Goal: Transaction & Acquisition: Purchase product/service

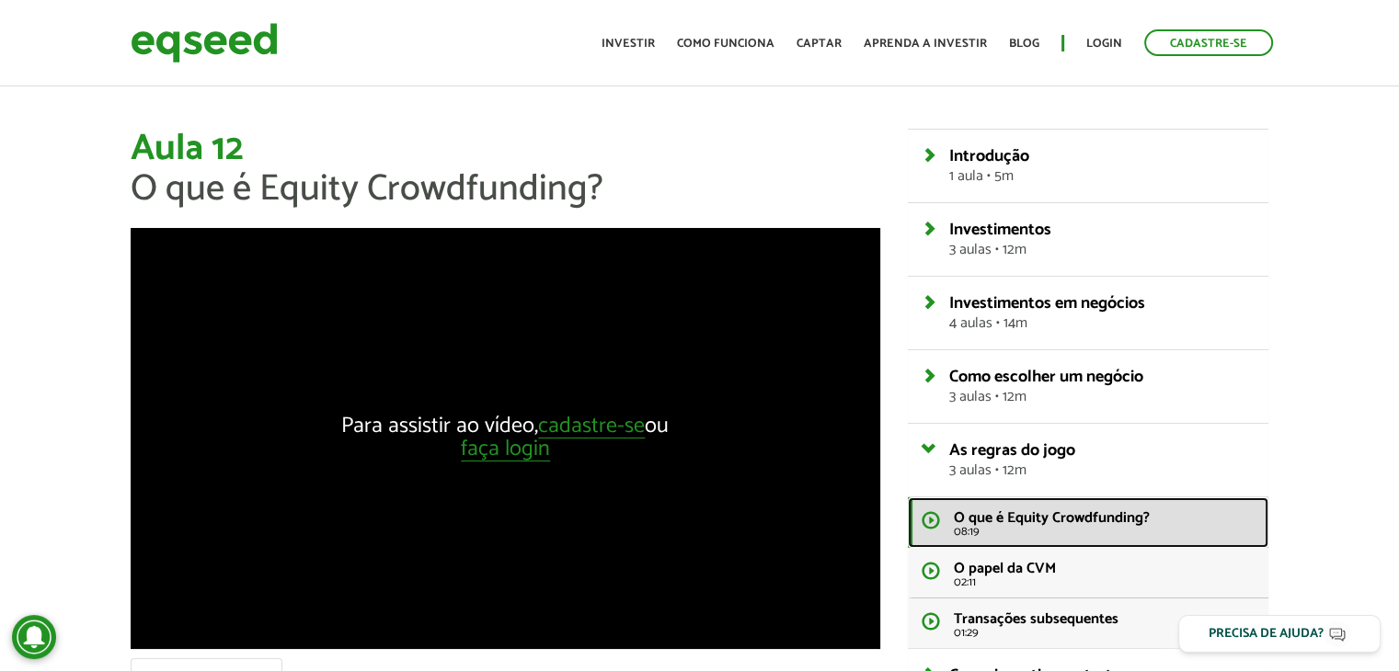
click at [942, 523] on link "O que é Equity Crowdfunding? 08:19" at bounding box center [1088, 523] width 361 height 51
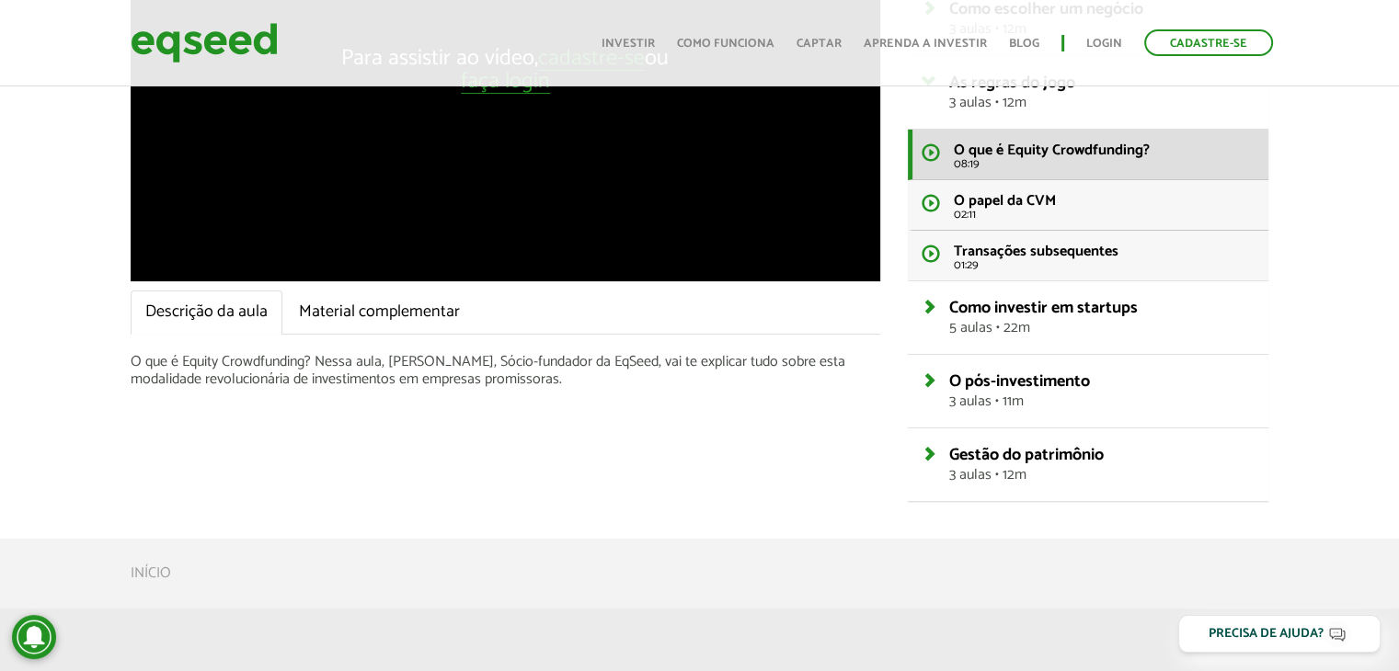
scroll to position [184, 0]
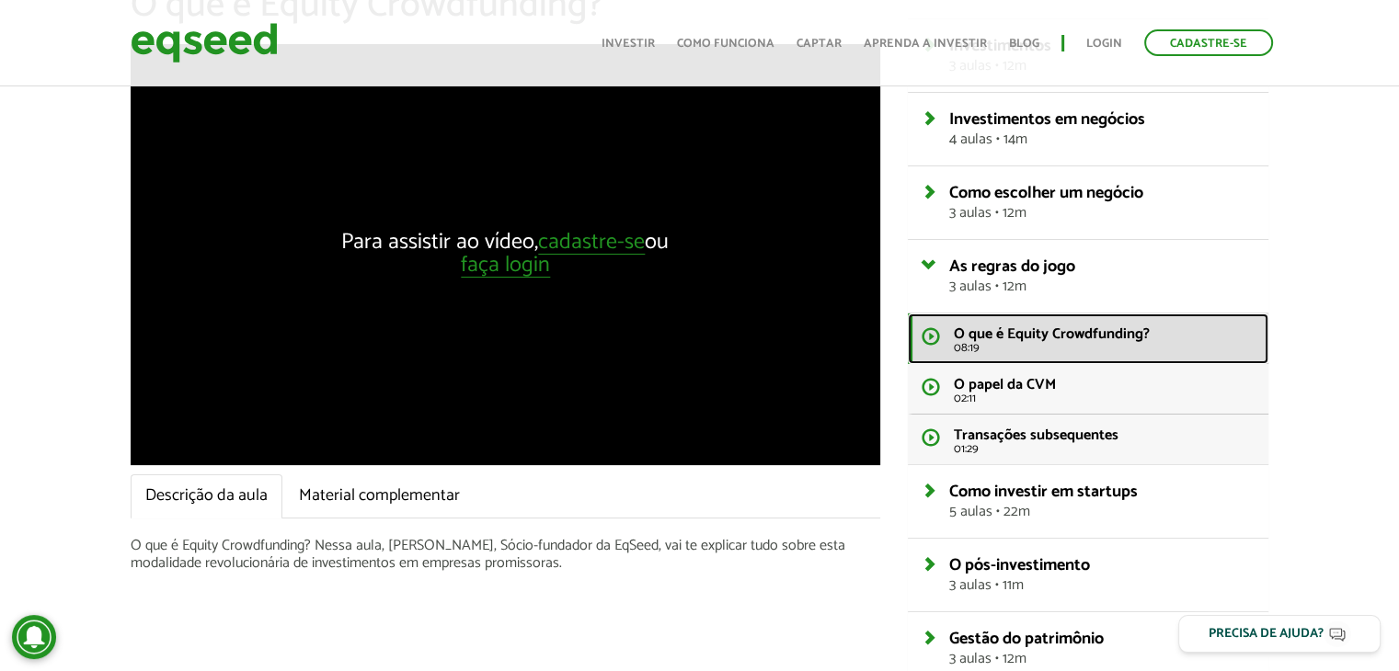
click at [921, 329] on link "O que é Equity Crowdfunding? 08:19" at bounding box center [1088, 339] width 361 height 51
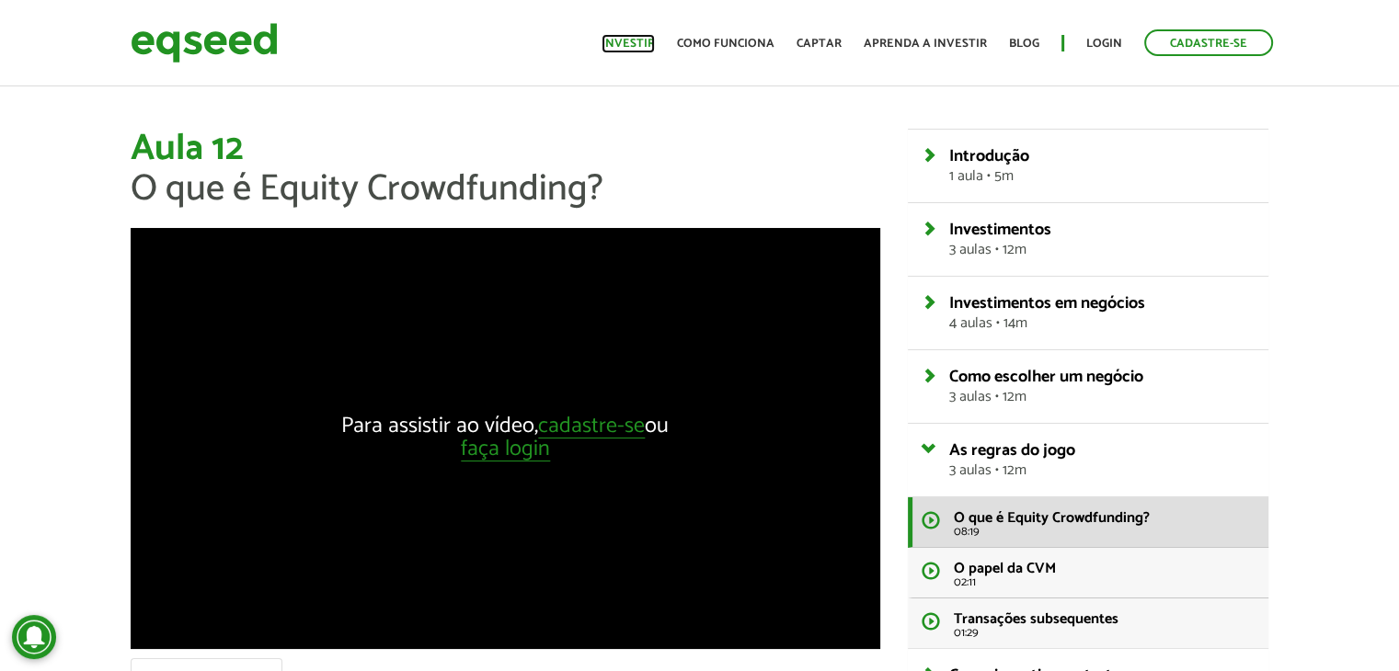
click at [649, 41] on link "Investir" at bounding box center [628, 44] width 53 height 12
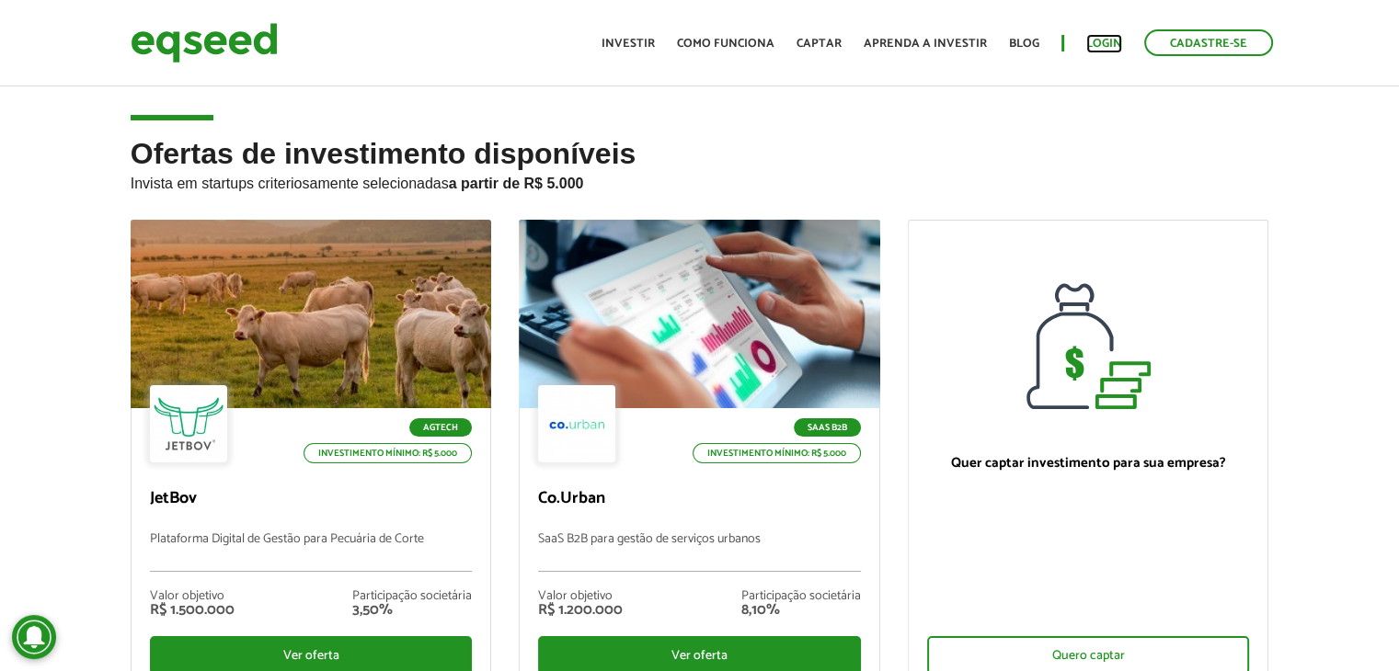
click at [1100, 41] on link "Login" at bounding box center [1104, 44] width 36 height 12
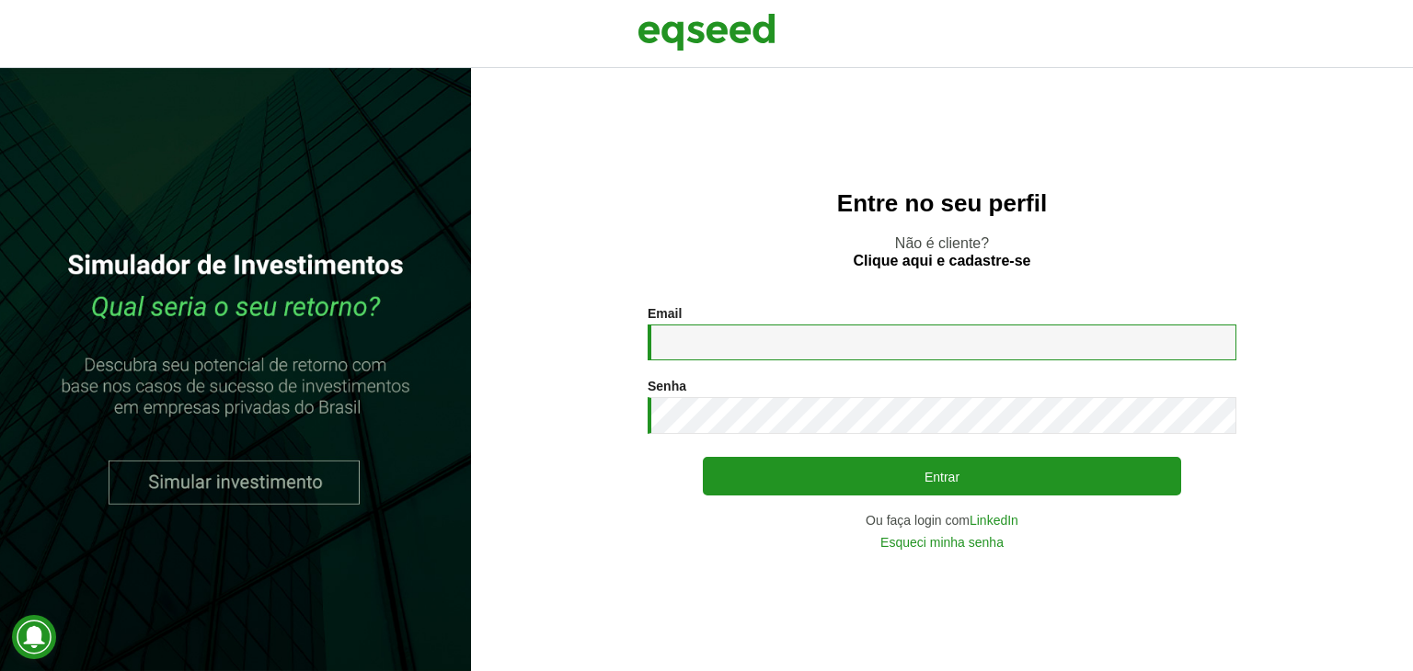
click at [706, 353] on input "Email *" at bounding box center [941, 343] width 589 height 36
type input "**********"
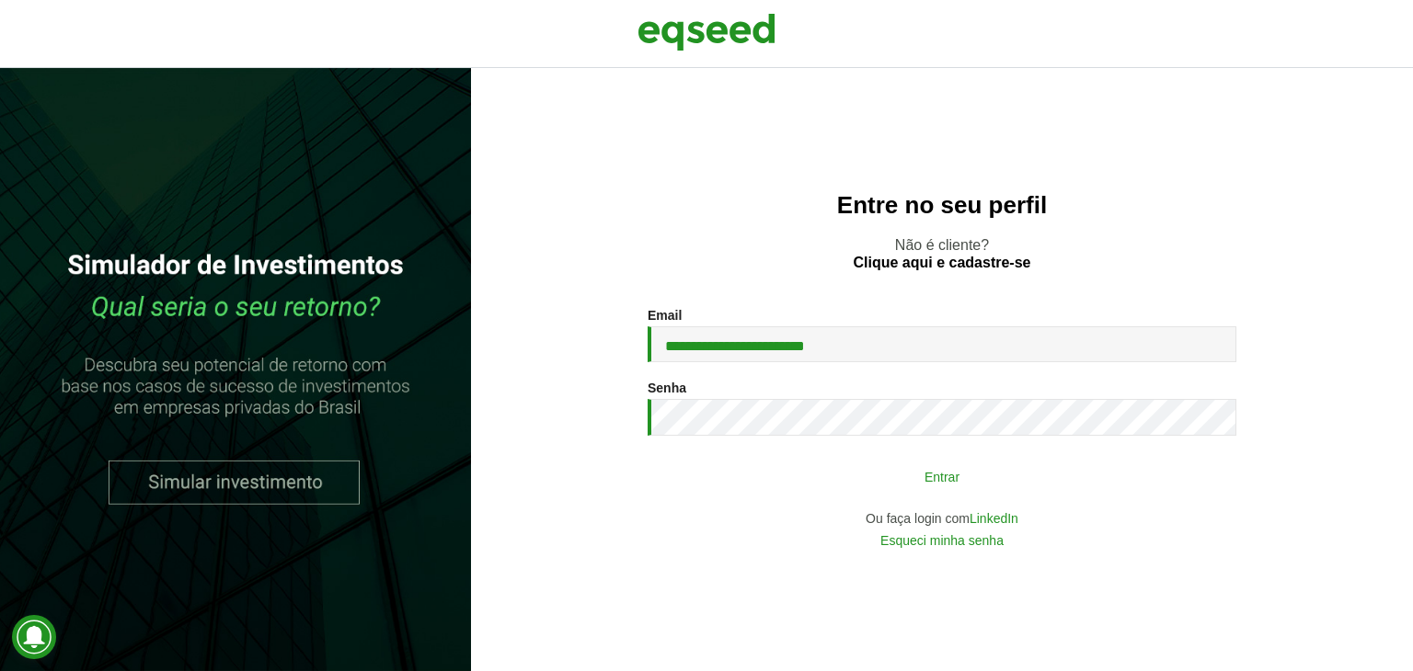
click at [941, 483] on button "Entrar" at bounding box center [942, 476] width 478 height 35
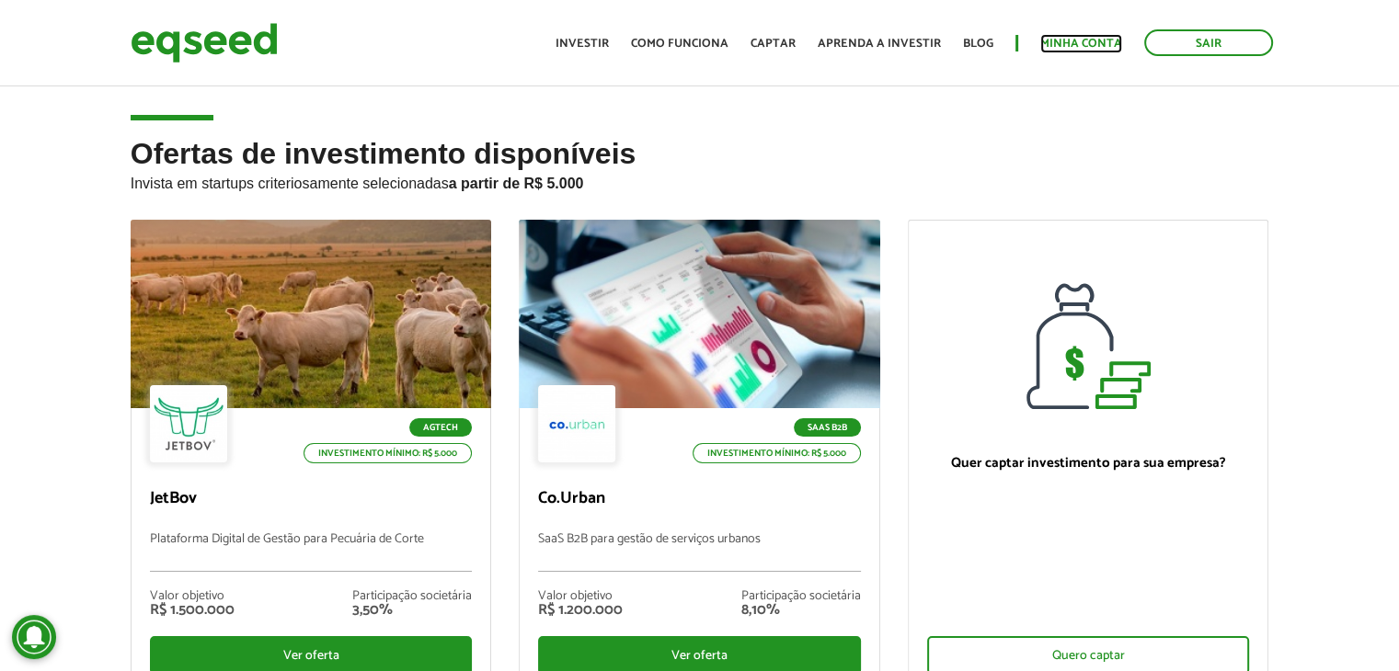
click at [1078, 45] on link "Minha conta" at bounding box center [1081, 44] width 82 height 12
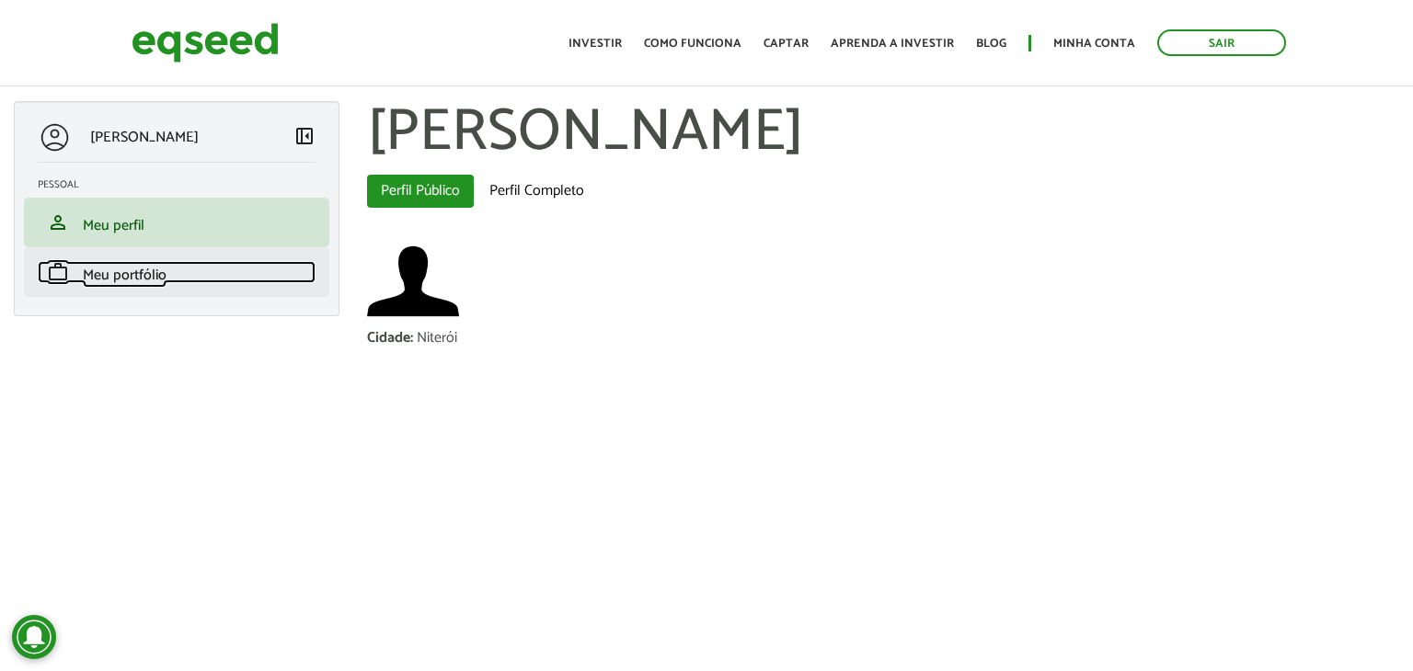
click at [110, 280] on span "Meu portfólio" at bounding box center [125, 275] width 84 height 25
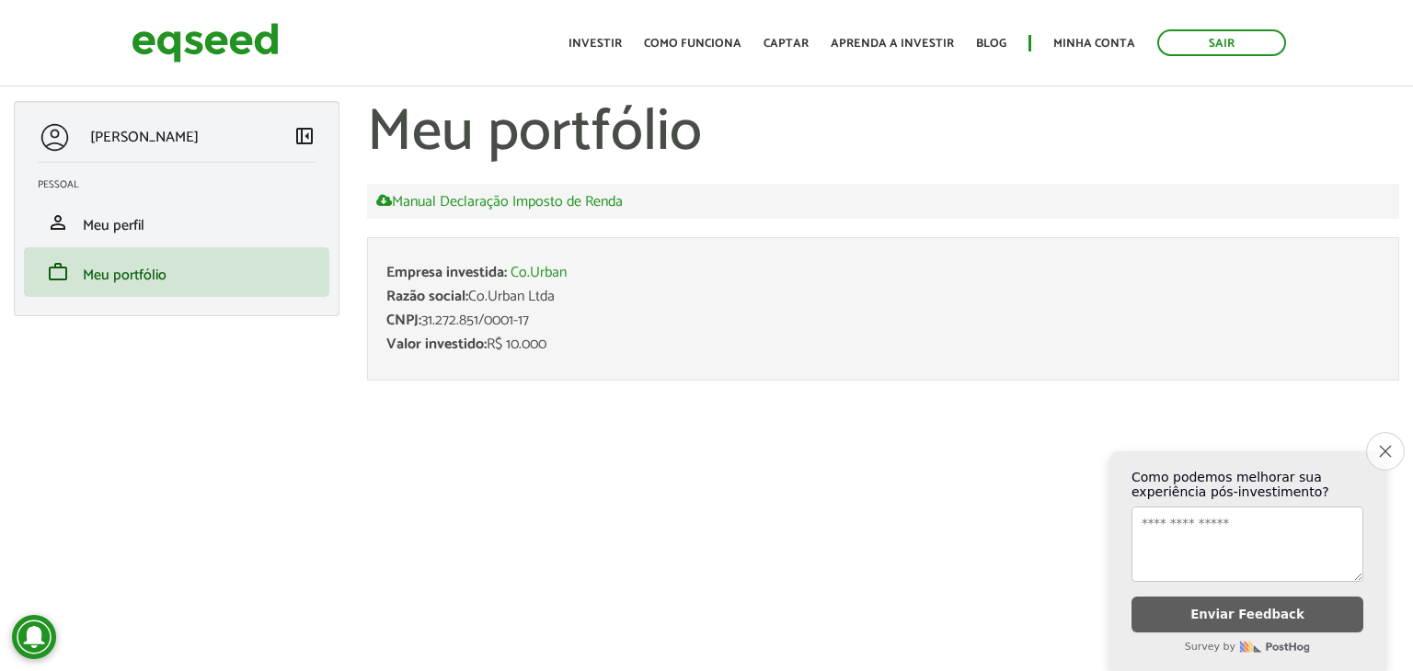
click at [1380, 445] on icon "Close survey" at bounding box center [1385, 451] width 12 height 12
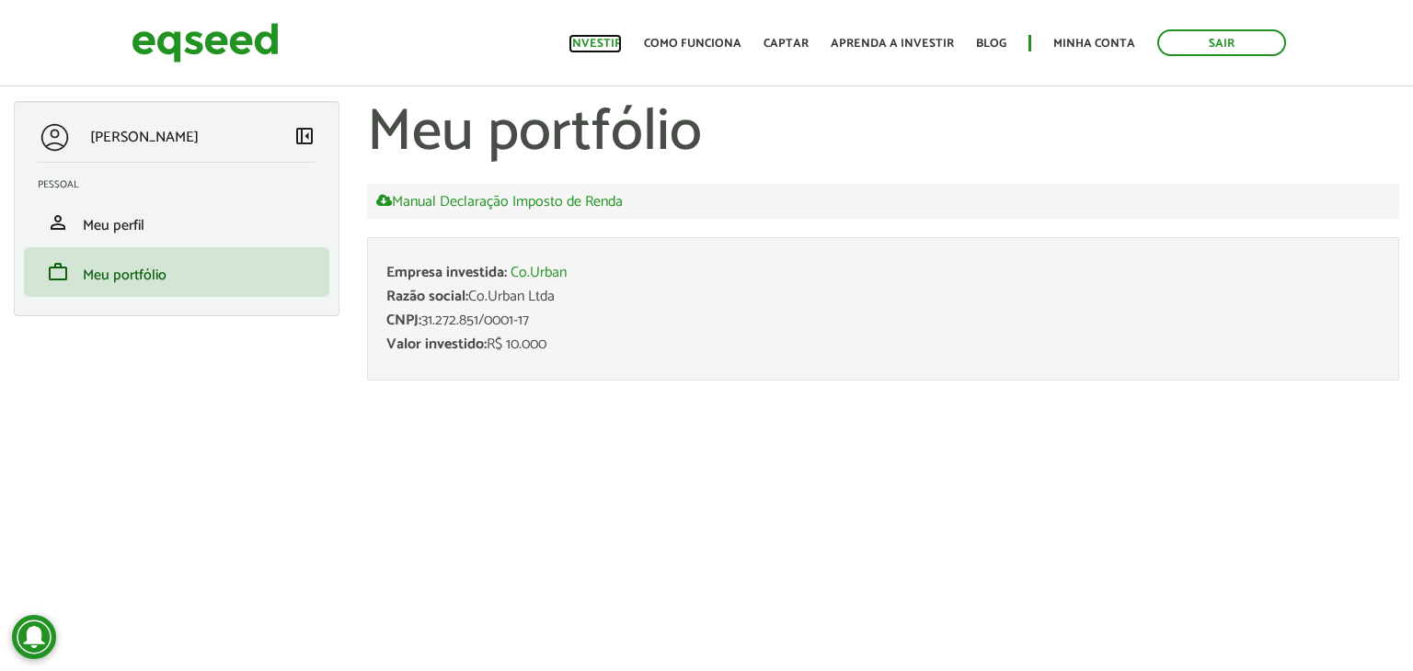
click at [611, 38] on link "Investir" at bounding box center [594, 44] width 53 height 12
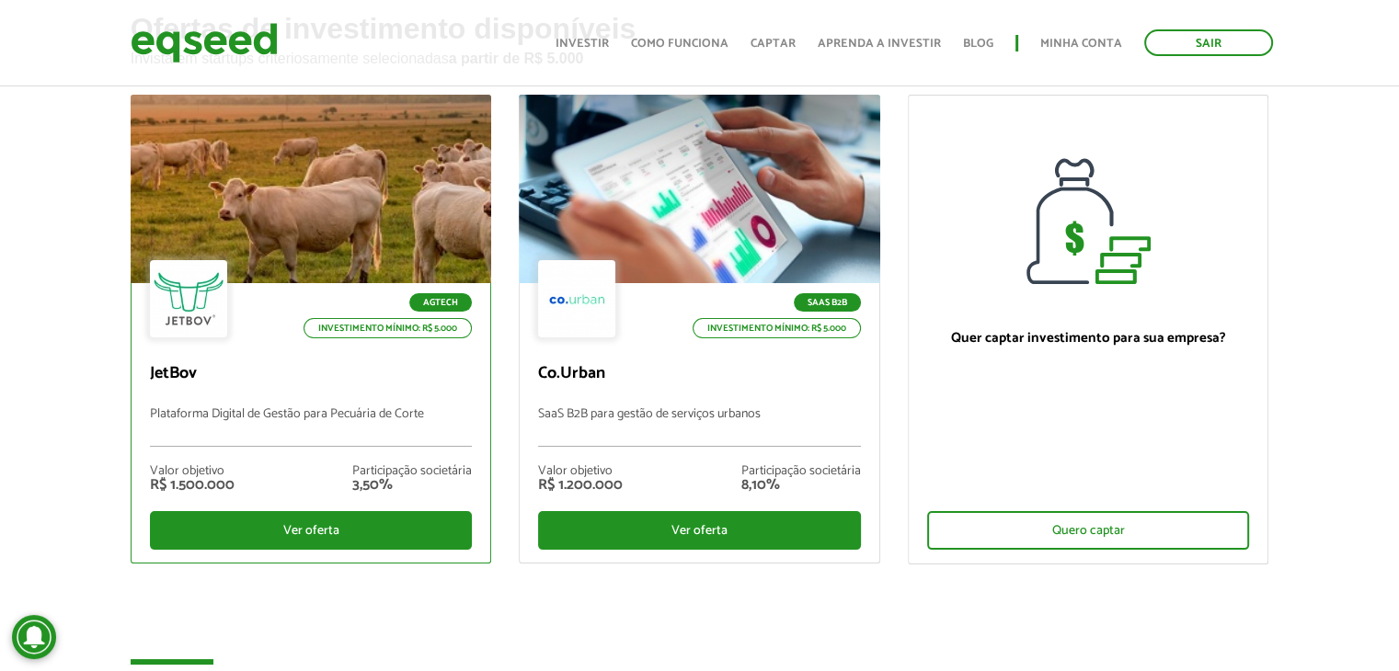
scroll to position [184, 0]
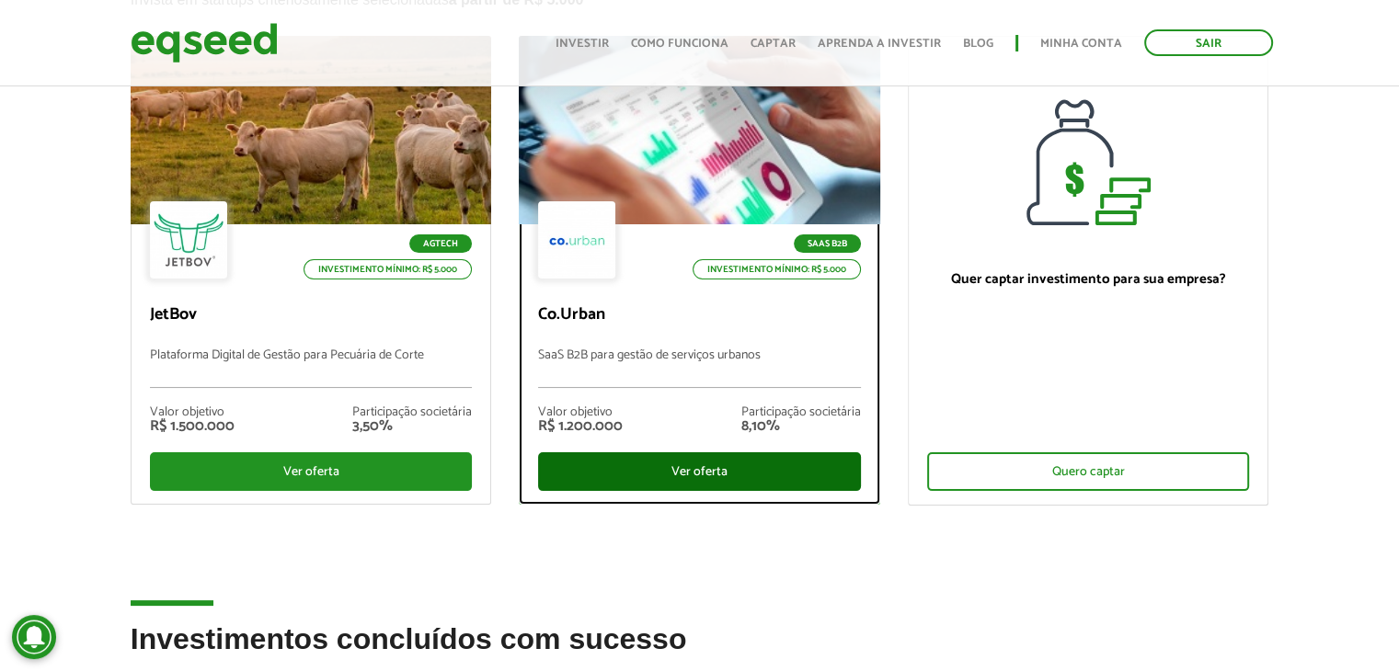
click at [673, 470] on div "Ver oferta" at bounding box center [699, 472] width 323 height 39
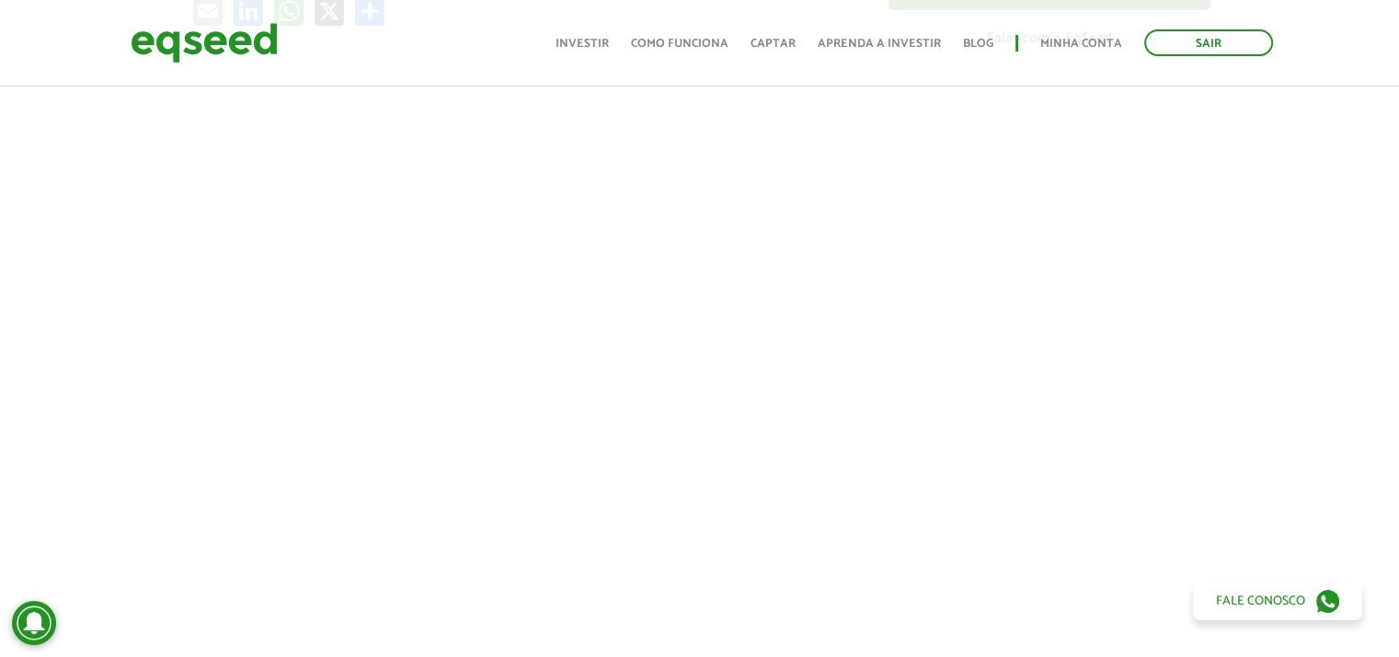
scroll to position [552, 0]
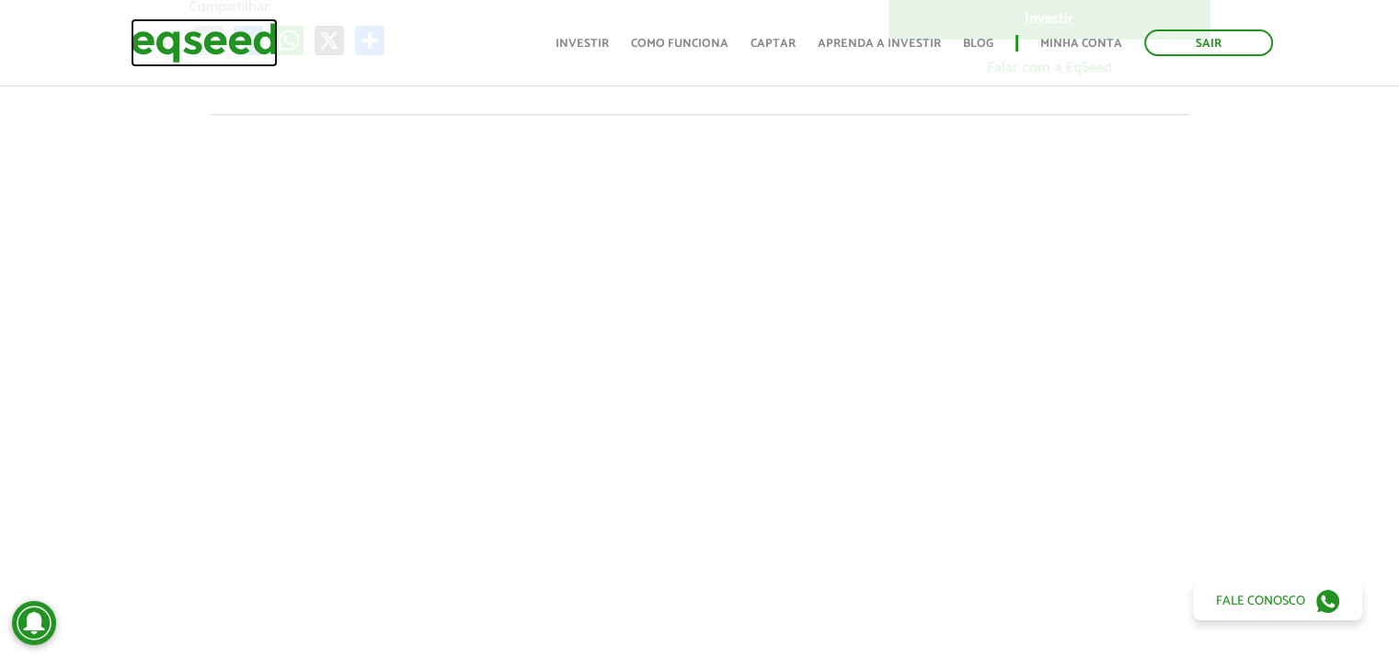
click at [211, 42] on img at bounding box center [204, 42] width 147 height 49
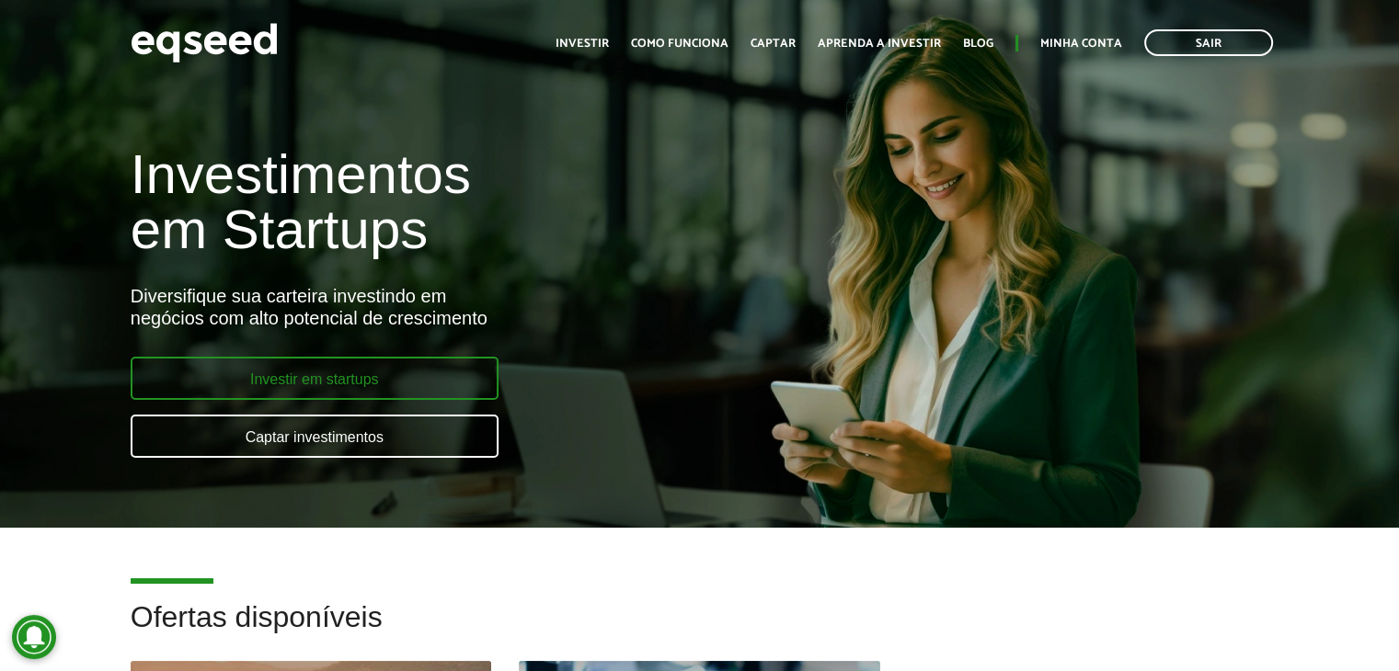
click at [342, 380] on link "Investir em startups" at bounding box center [315, 378] width 368 height 43
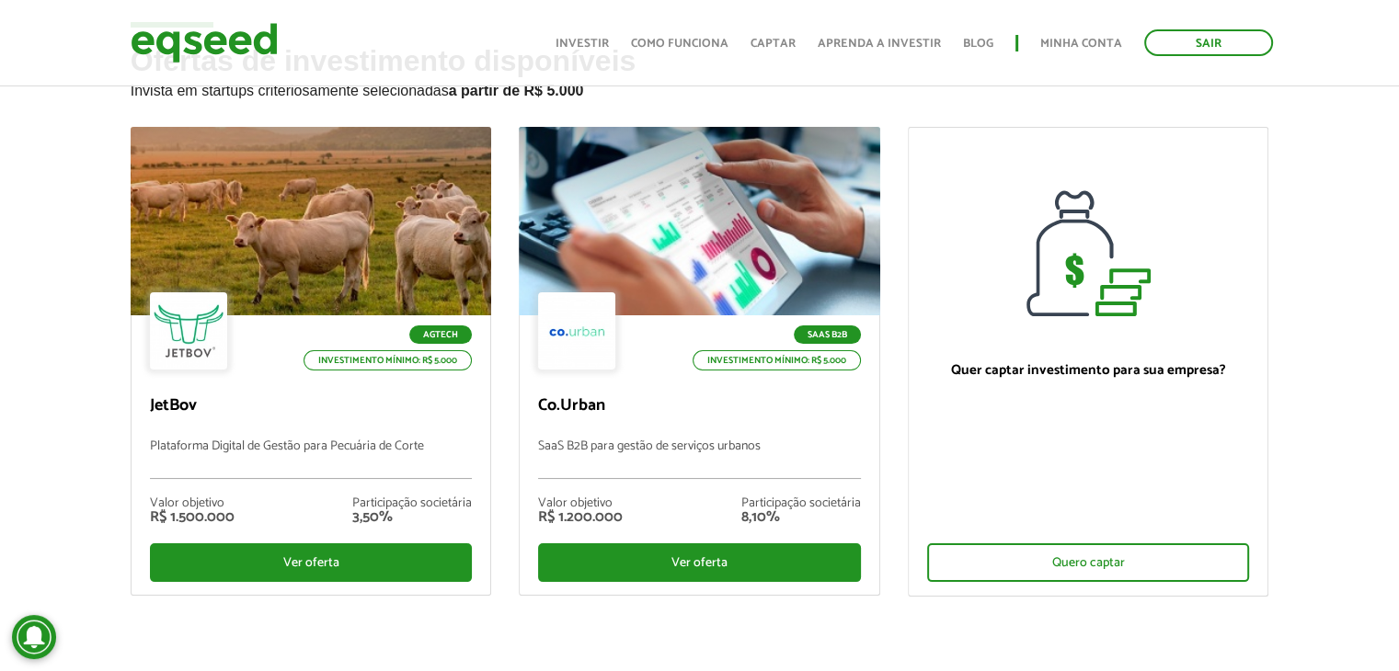
scroll to position [184, 0]
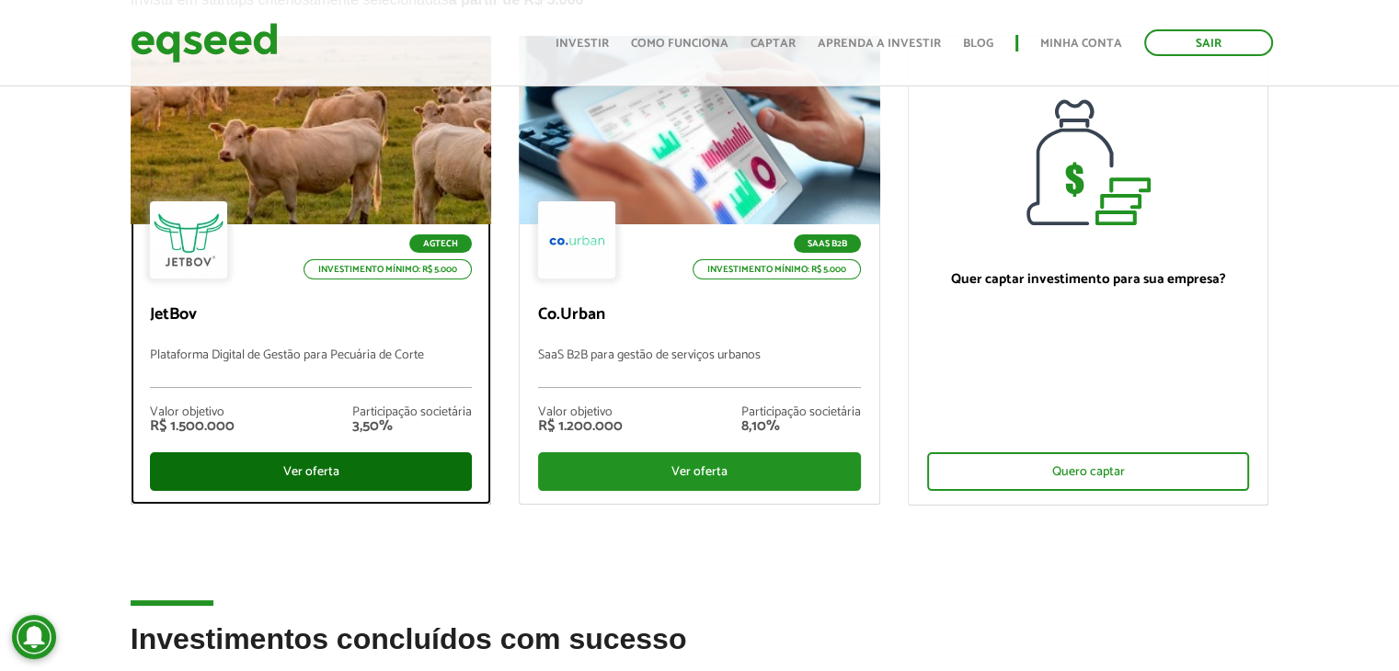
click at [361, 470] on div "Ver oferta" at bounding box center [311, 472] width 323 height 39
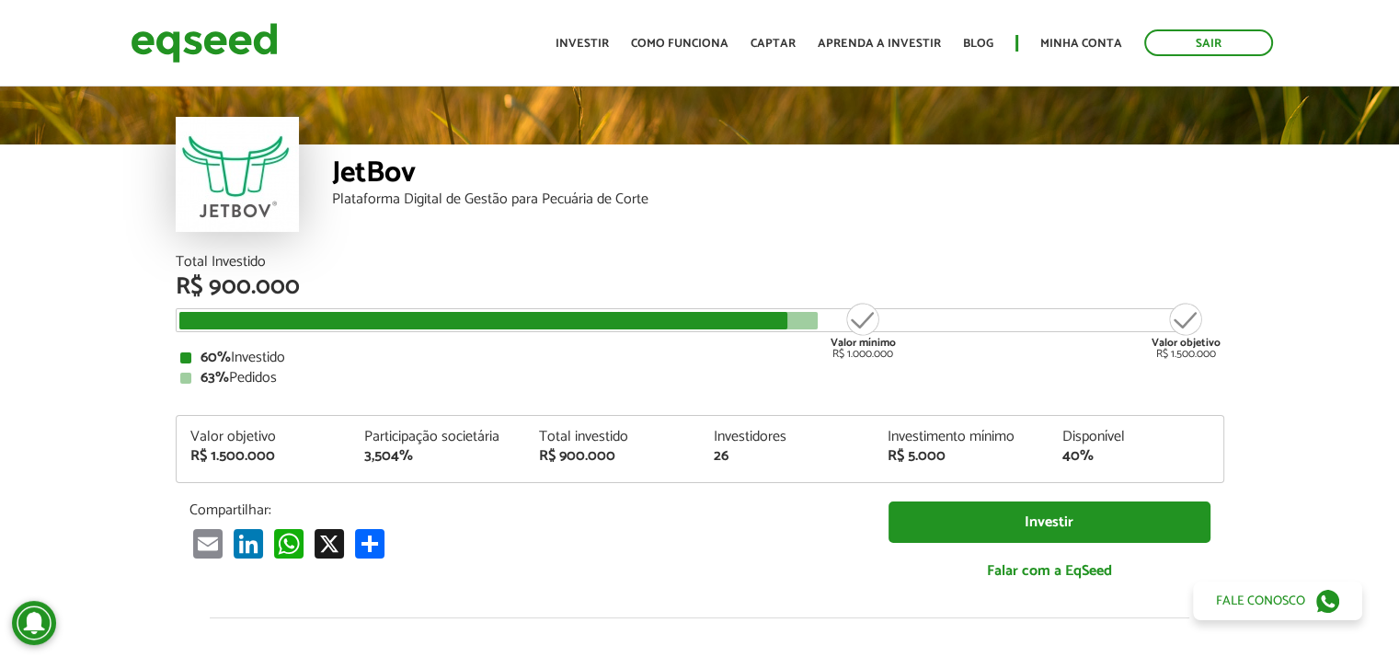
scroll to position [92, 0]
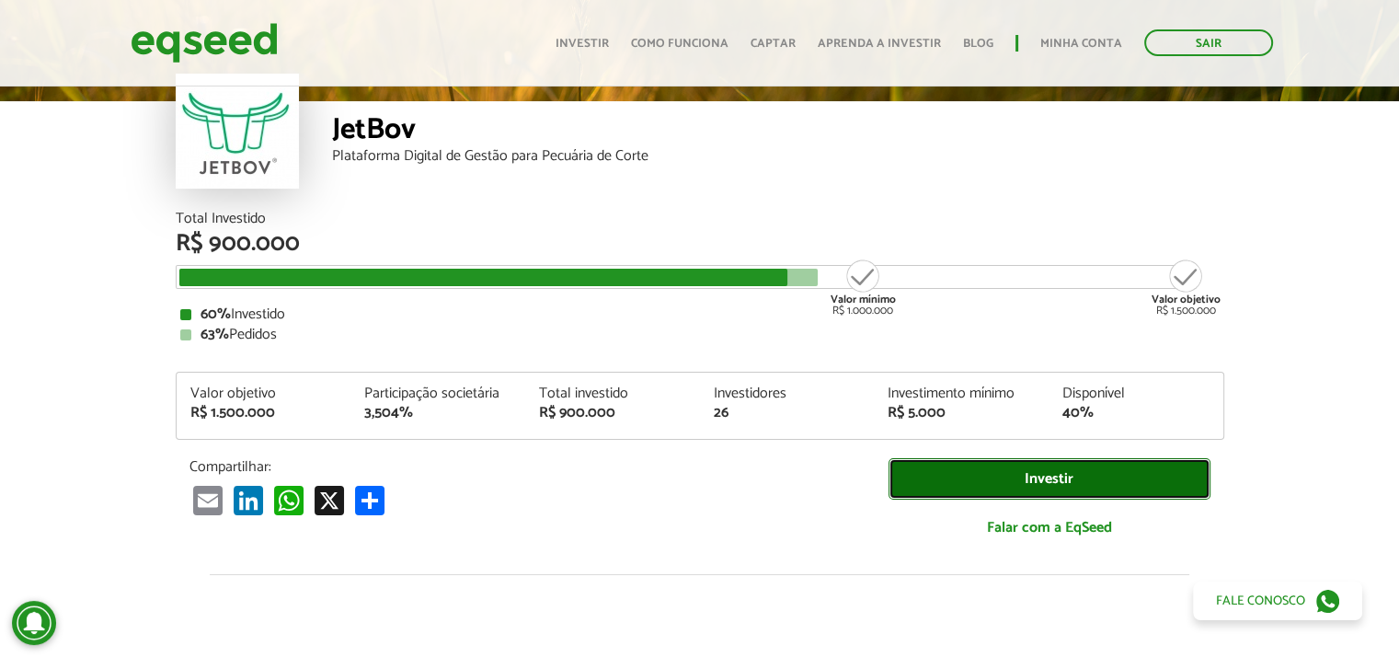
click at [1052, 475] on link "Investir" at bounding box center [1049, 478] width 322 height 41
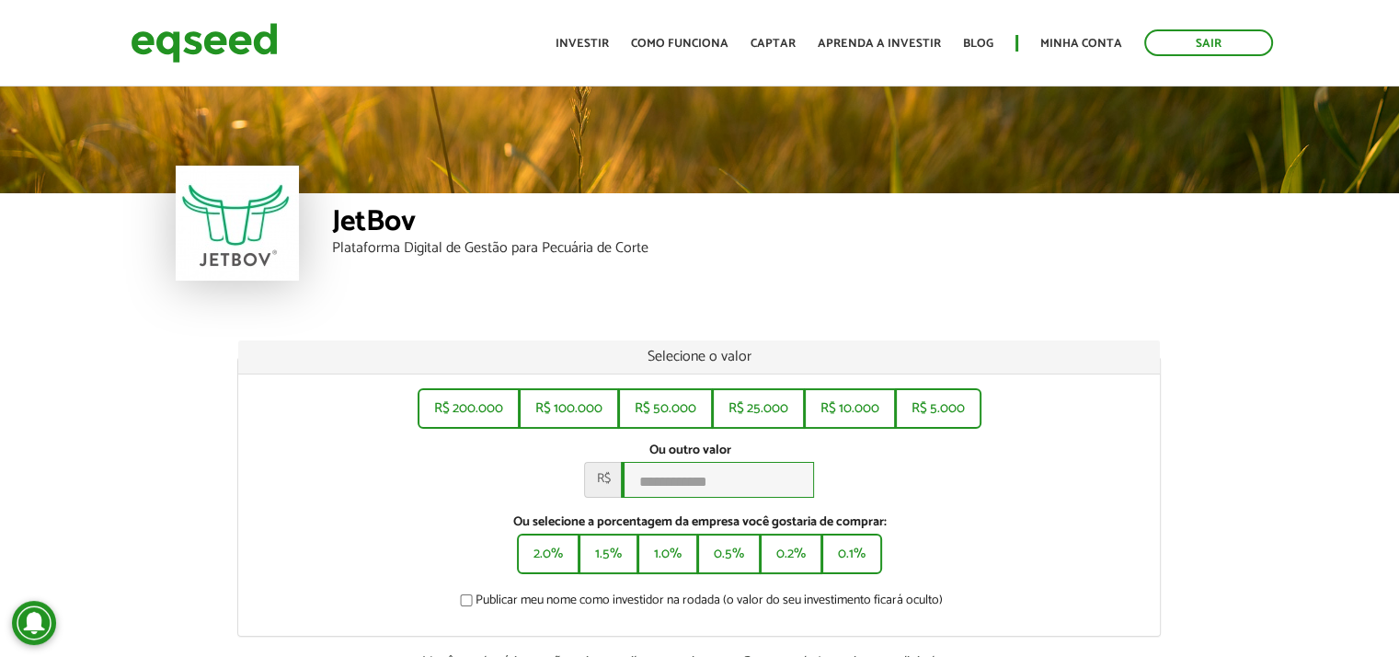
drag, startPoint x: 675, startPoint y: 477, endPoint x: 736, endPoint y: 489, distance: 61.9
click at [675, 477] on input "Ou outro valor *" at bounding box center [717, 480] width 193 height 36
click at [918, 409] on button "R$ 5.000" at bounding box center [938, 406] width 83 height 37
drag, startPoint x: 1076, startPoint y: 493, endPoint x: 1085, endPoint y: 502, distance: 13.0
click at [1075, 493] on div "Ou outro valor * R$ *****" at bounding box center [699, 469] width 894 height 55
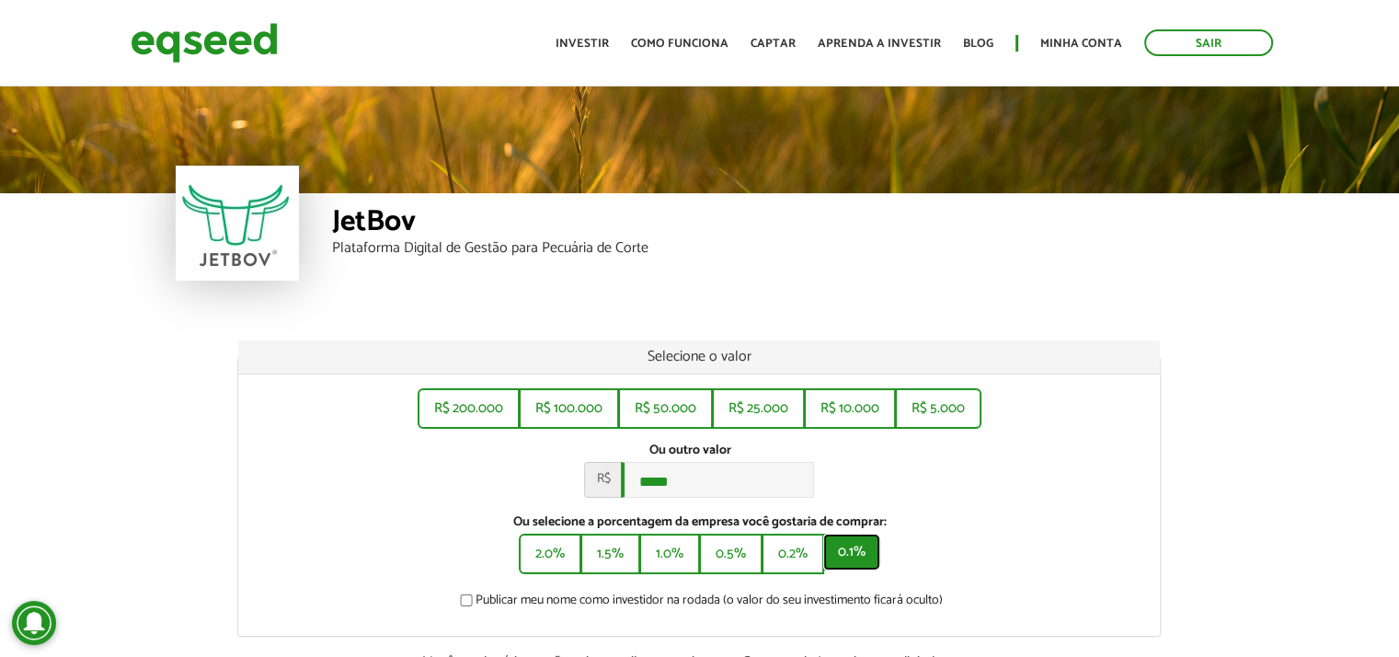
click at [845, 560] on button "0.1%" at bounding box center [851, 551] width 57 height 37
click at [932, 402] on button "R$ 5.000" at bounding box center [938, 406] width 83 height 37
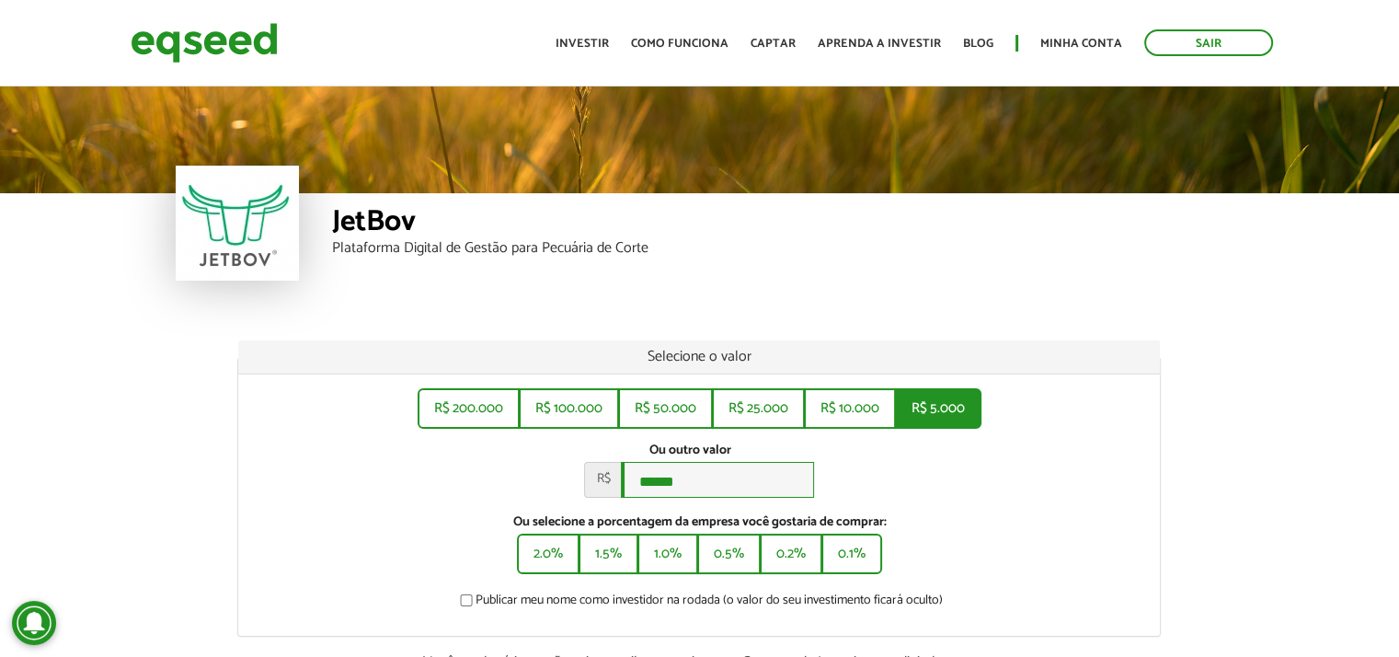
type input "*****"
click at [245, 230] on div at bounding box center [237, 223] width 123 height 115
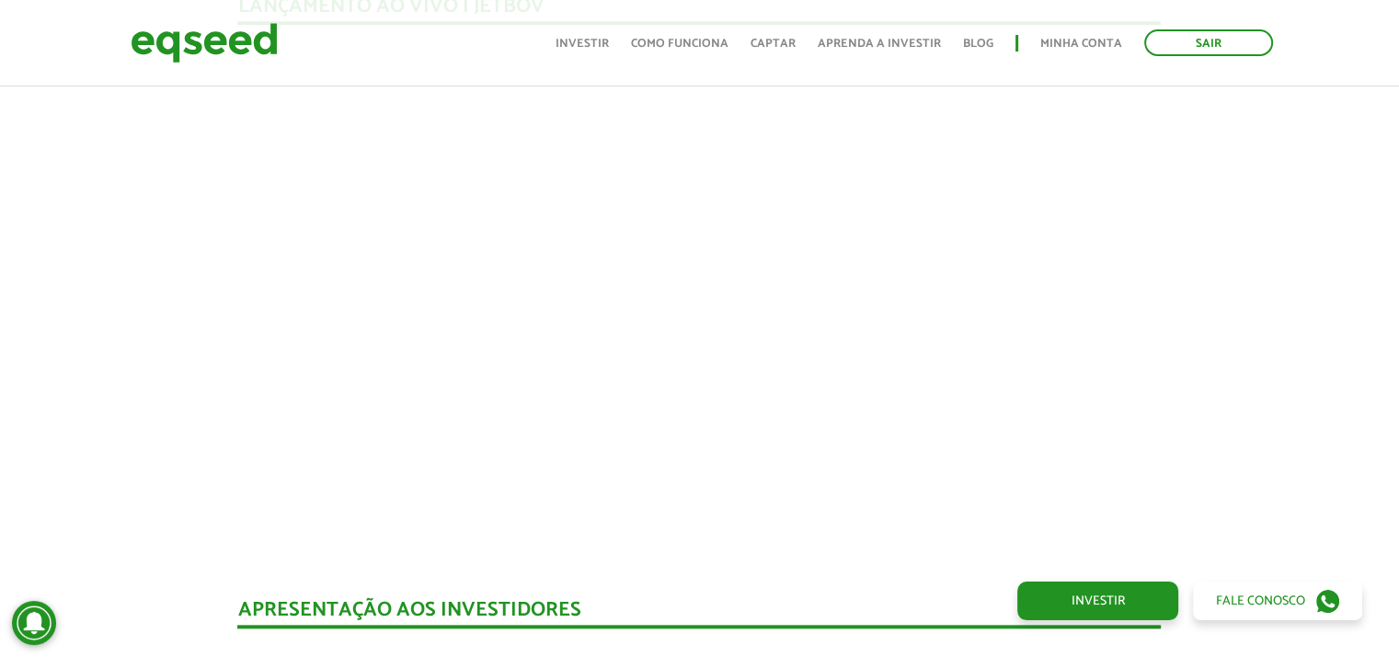
scroll to position [1748, 0]
